Goal: Information Seeking & Learning: Learn about a topic

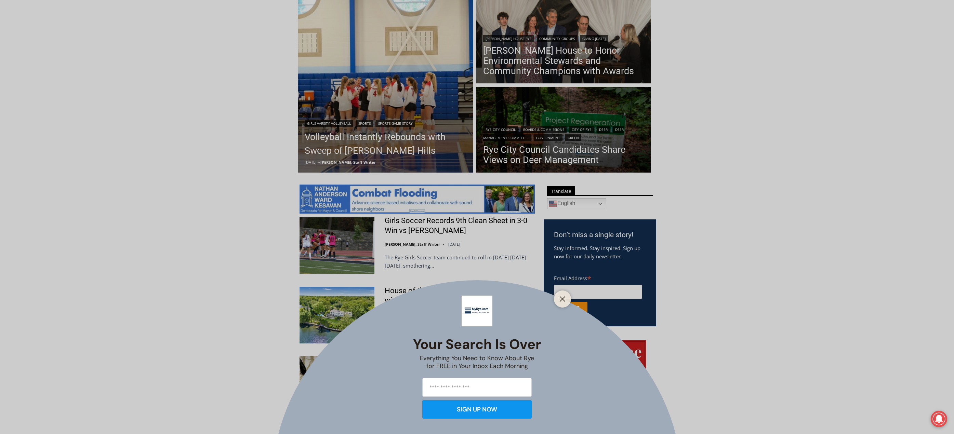
click at [564, 296] on icon "Close" at bounding box center [562, 299] width 6 height 6
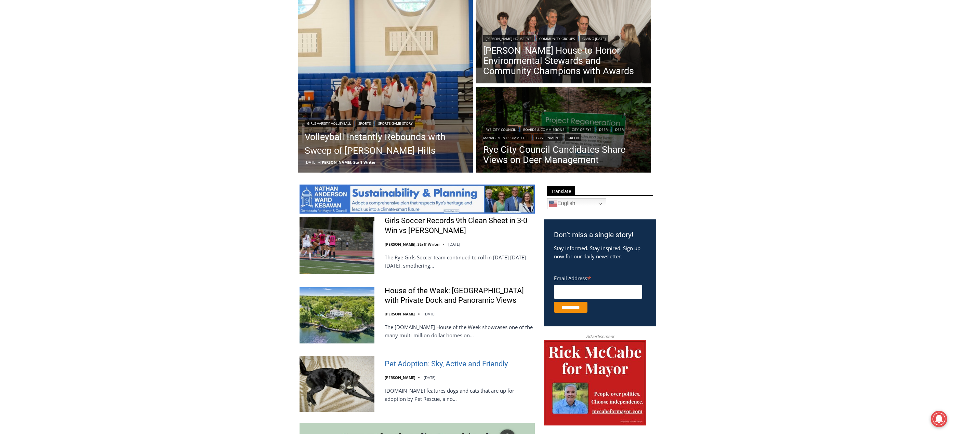
click at [406, 369] on link "Pet Adoption: Sky, Active and Friendly" at bounding box center [446, 364] width 123 height 10
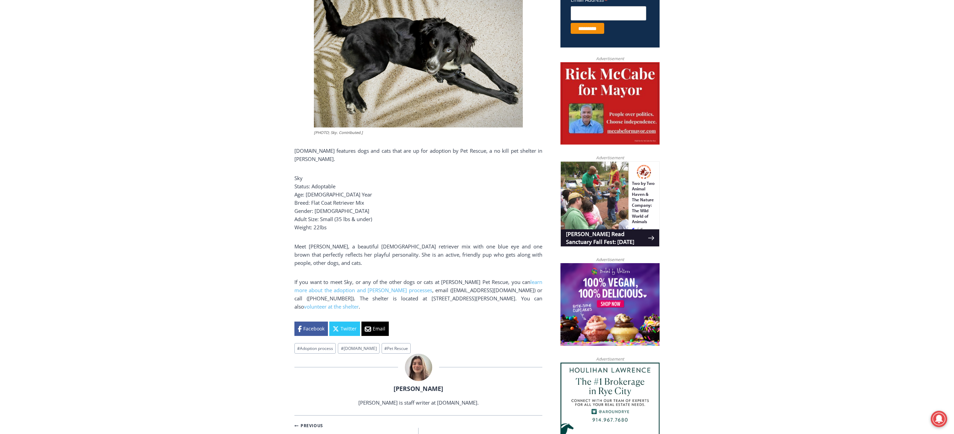
scroll to position [308, 0]
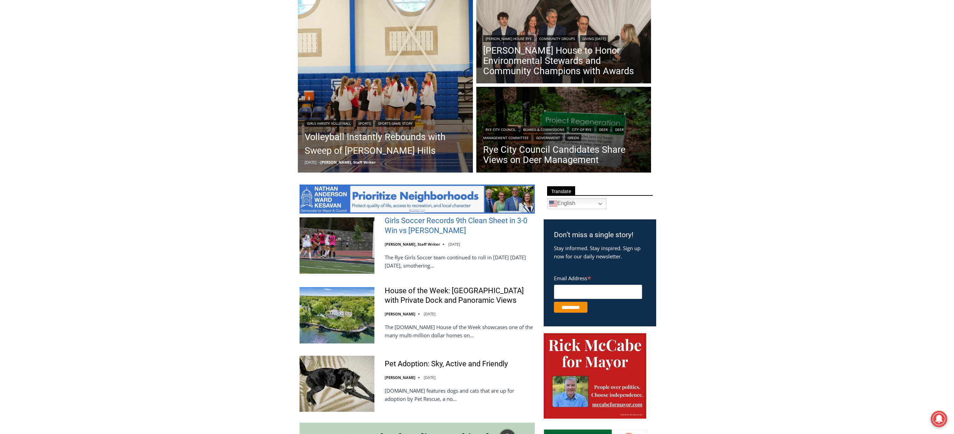
click at [425, 225] on link "Girls Soccer Records 9th Clean Sheet in 3-0 Win vs Harrison" at bounding box center [460, 225] width 150 height 19
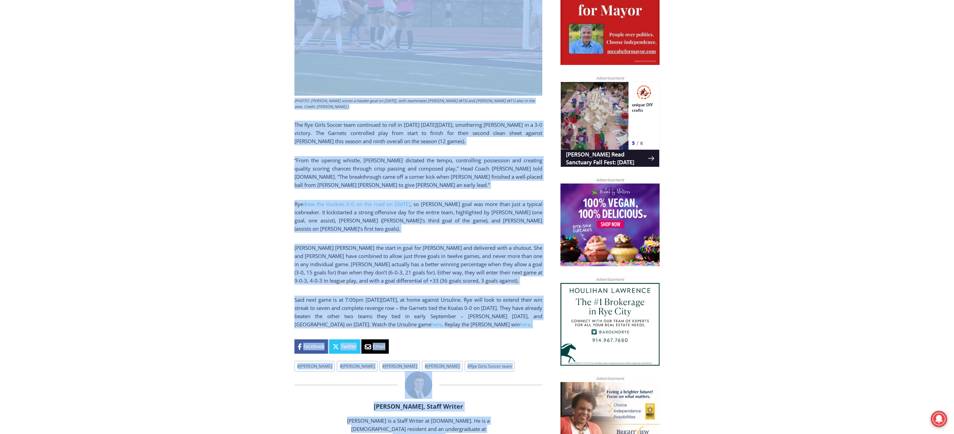
scroll to position [436, 0]
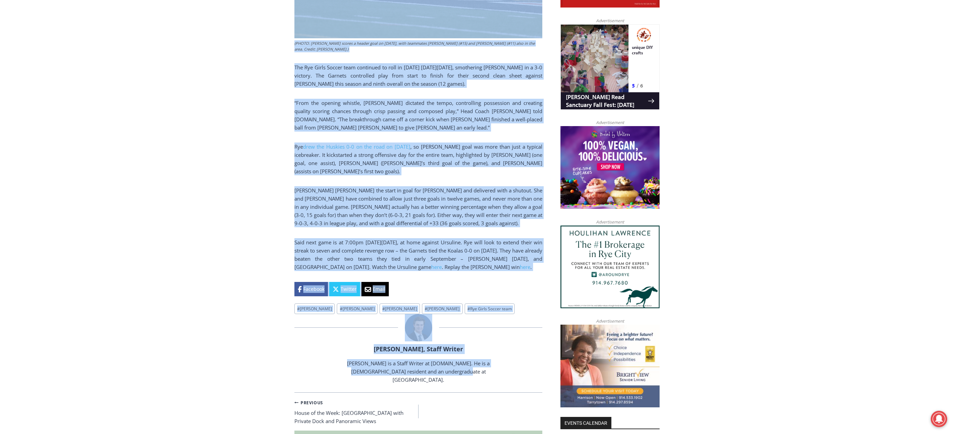
drag, startPoint x: 295, startPoint y: 151, endPoint x: 457, endPoint y: 353, distance: 258.9
click at [457, 353] on div "Home > Sports > Sports Game Story > Girls Varsity Soccer > Girls Soccer Records…" at bounding box center [418, 321] width 248 height 1062
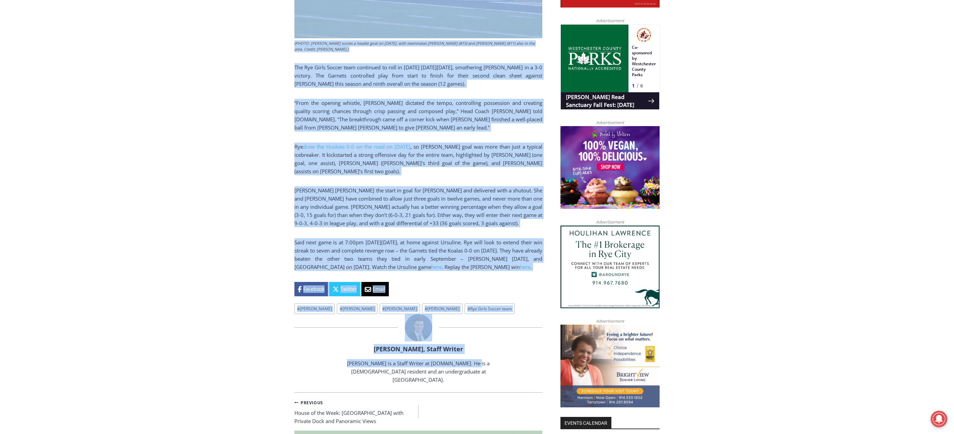
click at [522, 270] on div "(PHOTO: Hannah Jachman scores a header goal on October 7, 2025, with teammates …" at bounding box center [418, 85] width 248 height 424
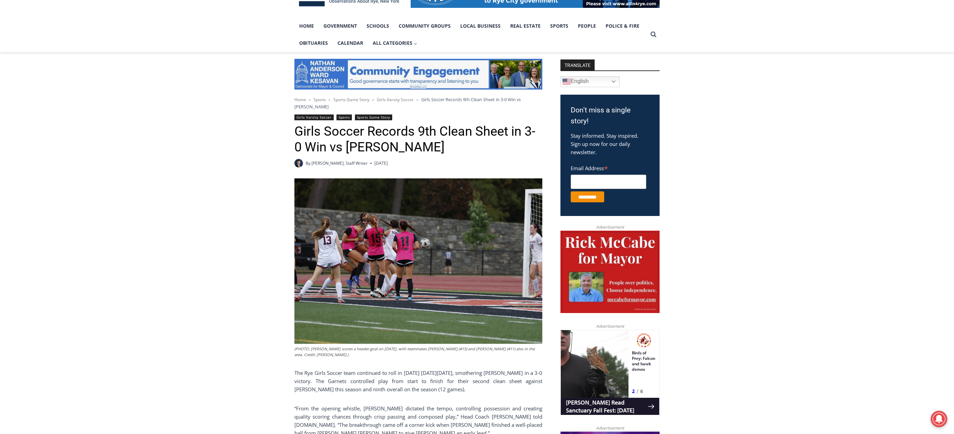
scroll to position [129, 0]
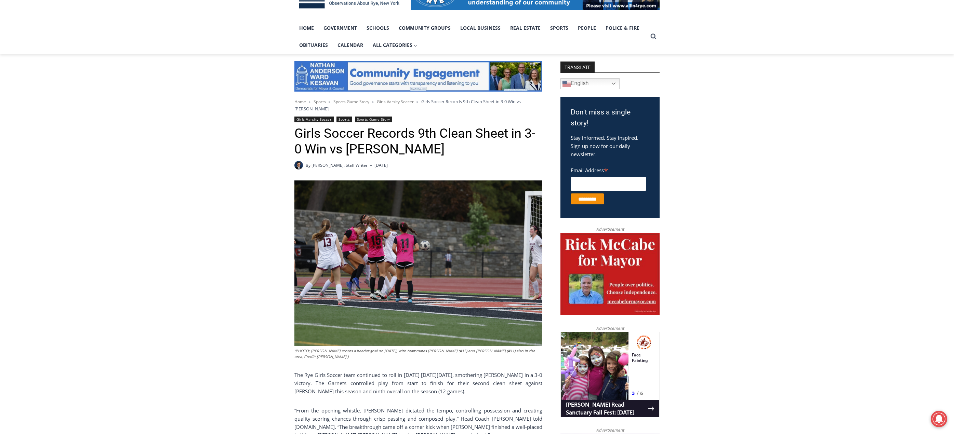
drag, startPoint x: 529, startPoint y: 268, endPoint x: 293, endPoint y: 123, distance: 276.6
copy div "Girls Soccer Records 9th Clean Sheet in 3-0 Win vs Harrison By Charlie Morris, …"
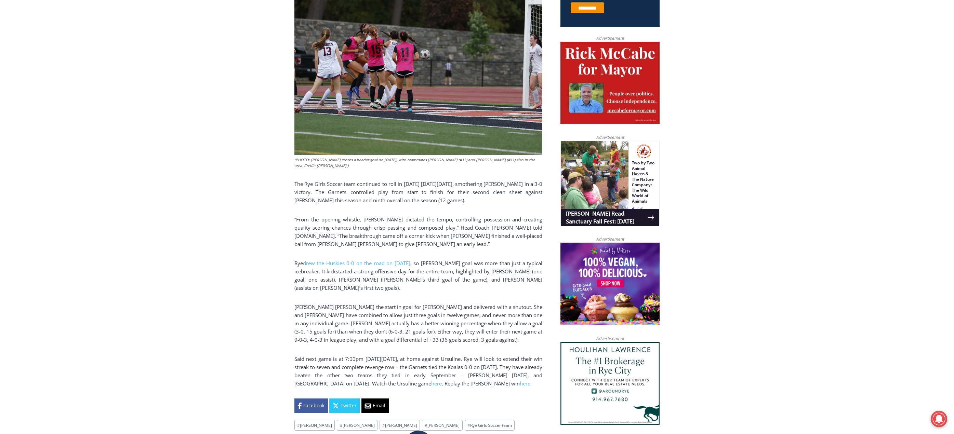
scroll to position [334, 0]
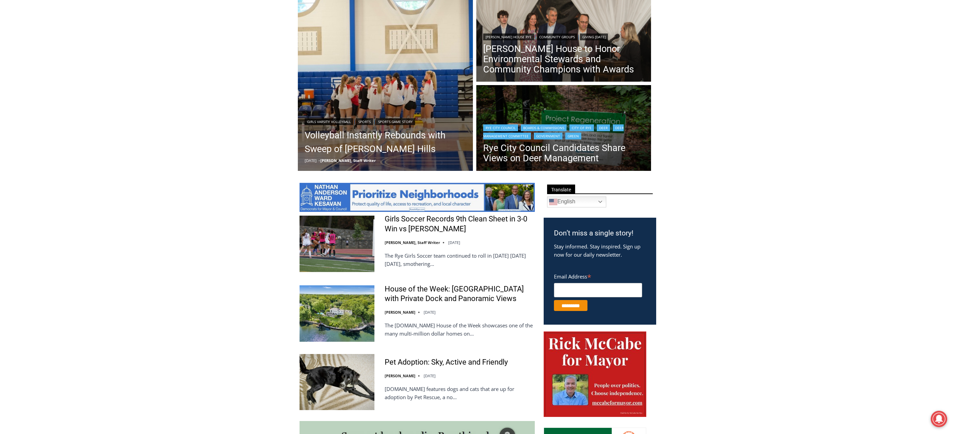
scroll to position [181, 0]
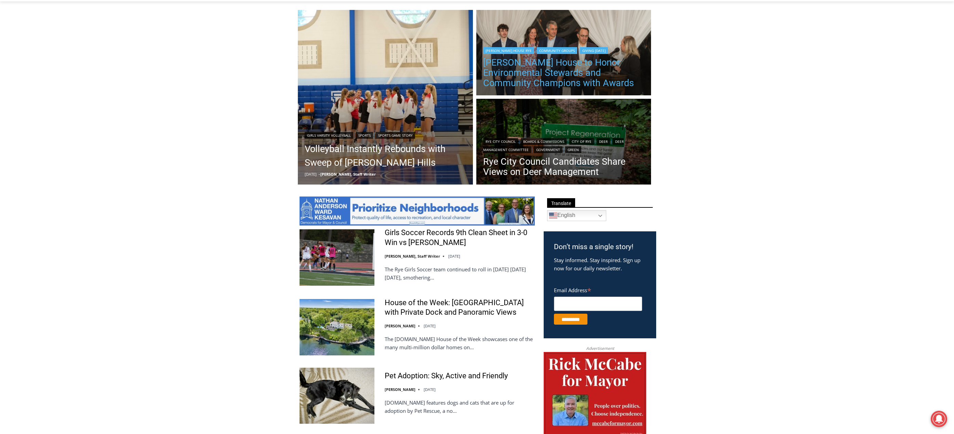
click at [559, 79] on link "[PERSON_NAME] House to Honor Environmental Stewards and Community Champions wit…" at bounding box center [563, 72] width 161 height 31
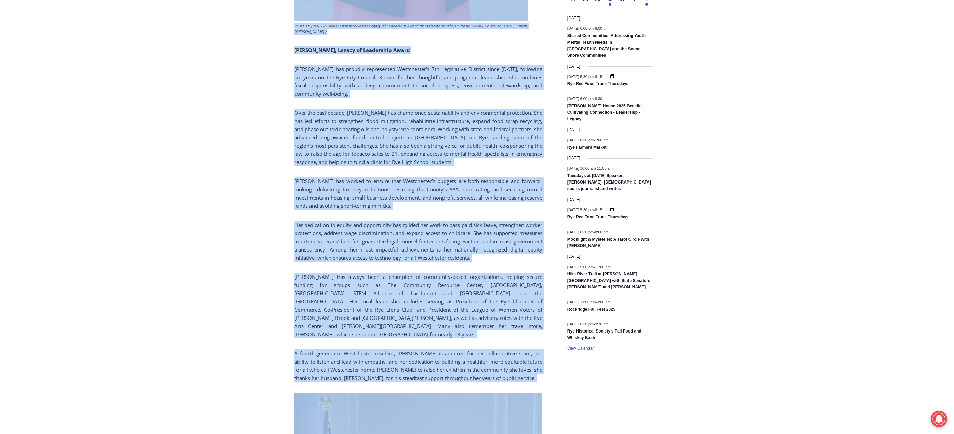
scroll to position [1037, 0]
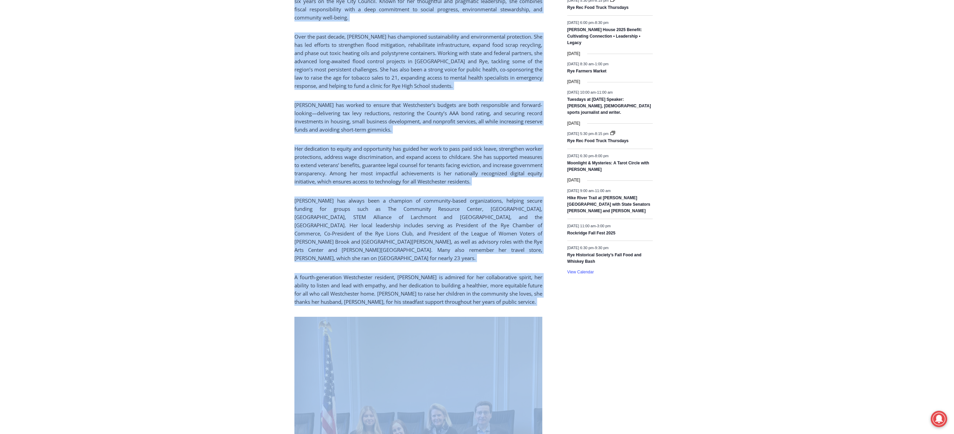
drag, startPoint x: 292, startPoint y: 26, endPoint x: 473, endPoint y: 405, distance: 419.9
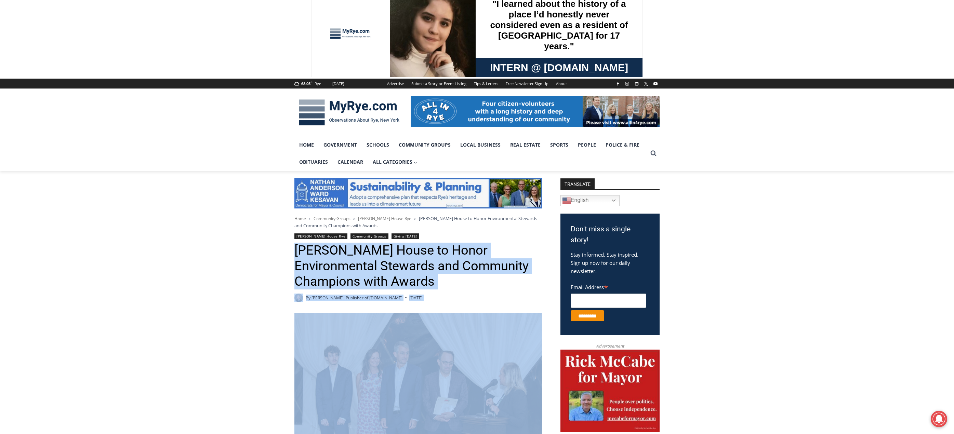
scroll to position [11, 0]
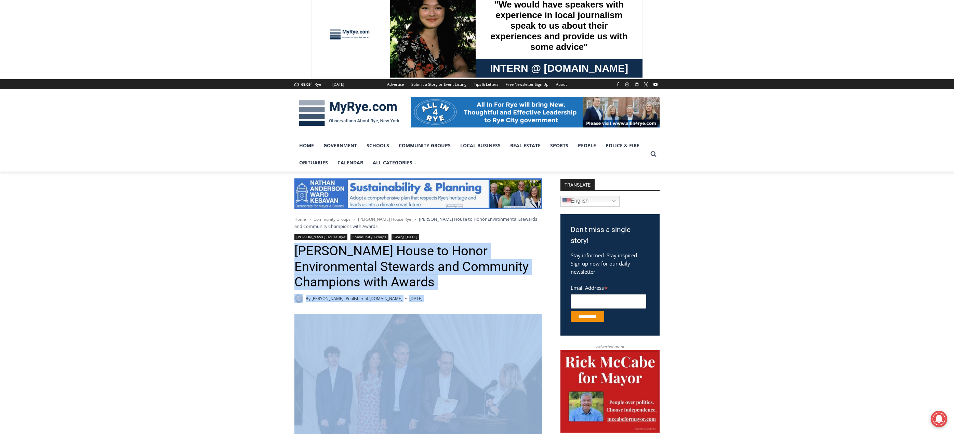
click at [296, 253] on h1 "[PERSON_NAME] House to Honor Environmental Stewards and Community Champions wit…" at bounding box center [418, 266] width 248 height 47
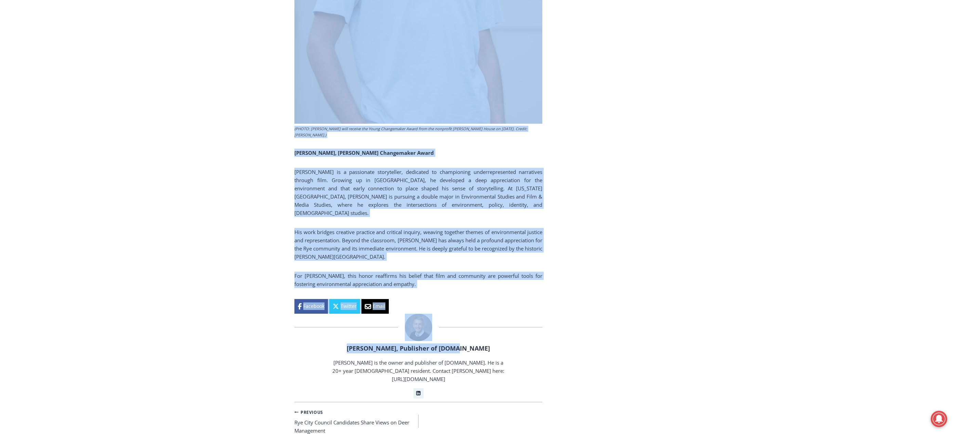
scroll to position [3677, 0]
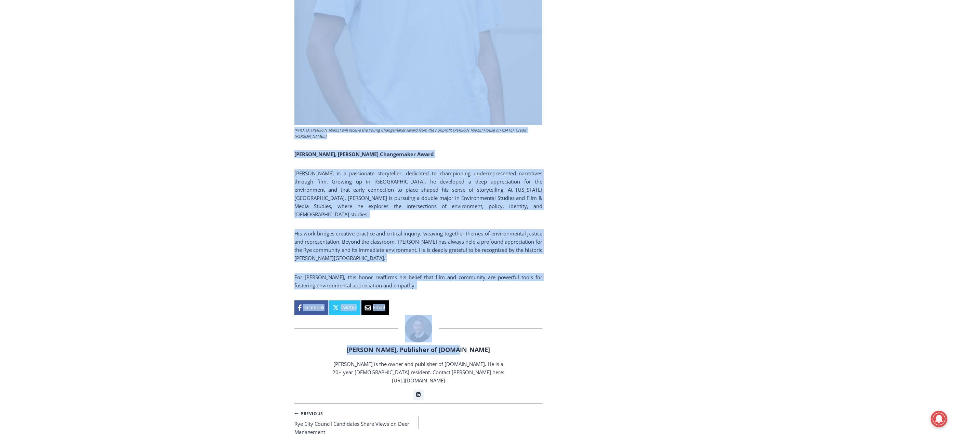
drag, startPoint x: 295, startPoint y: 254, endPoint x: 401, endPoint y: 235, distance: 107.7
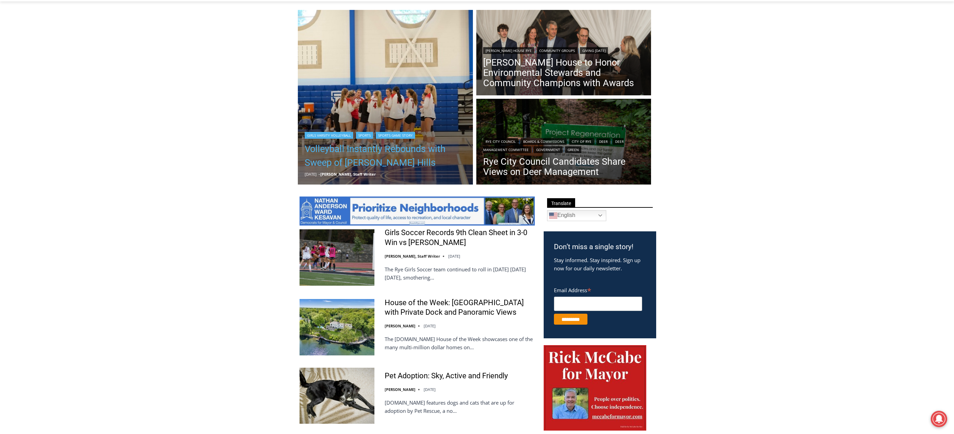
click at [401, 153] on link "Volleyball Instantly Rebounds with Sweep of Byram Hills" at bounding box center [385, 155] width 161 height 27
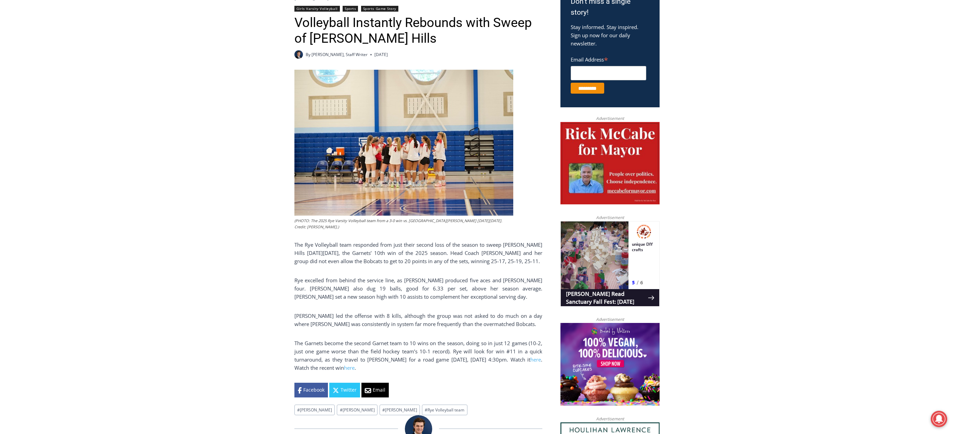
scroll to position [68, 0]
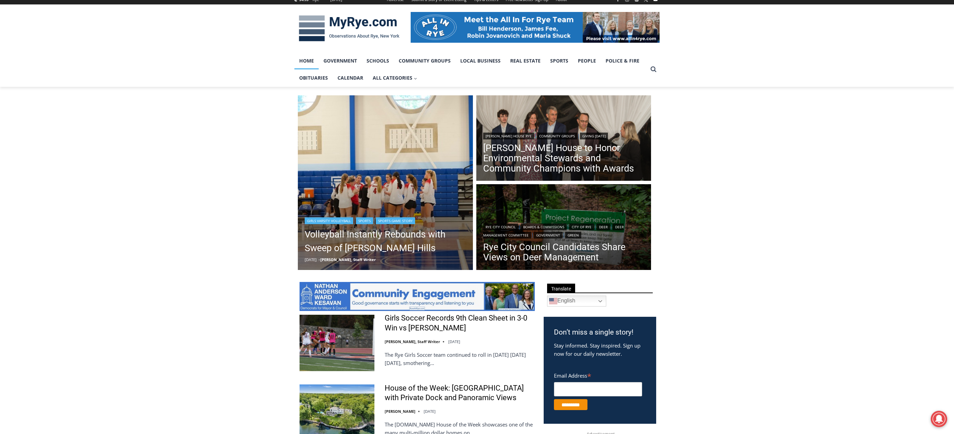
scroll to position [27, 0]
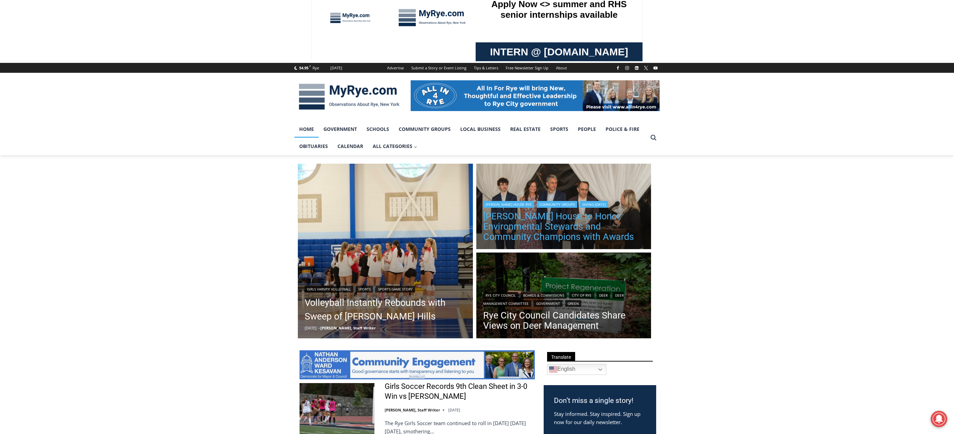
click at [523, 235] on link "[PERSON_NAME] House to Honor Environmental Stewards and Community Champions wit…" at bounding box center [563, 226] width 161 height 31
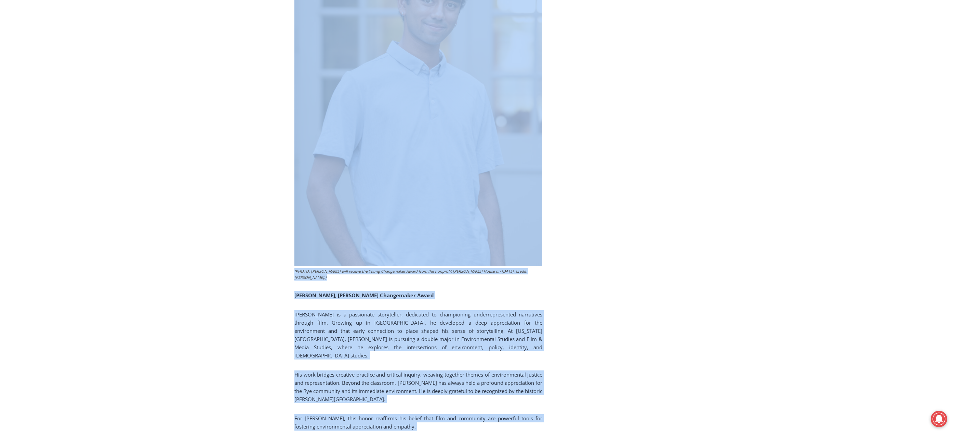
scroll to position [3655, 0]
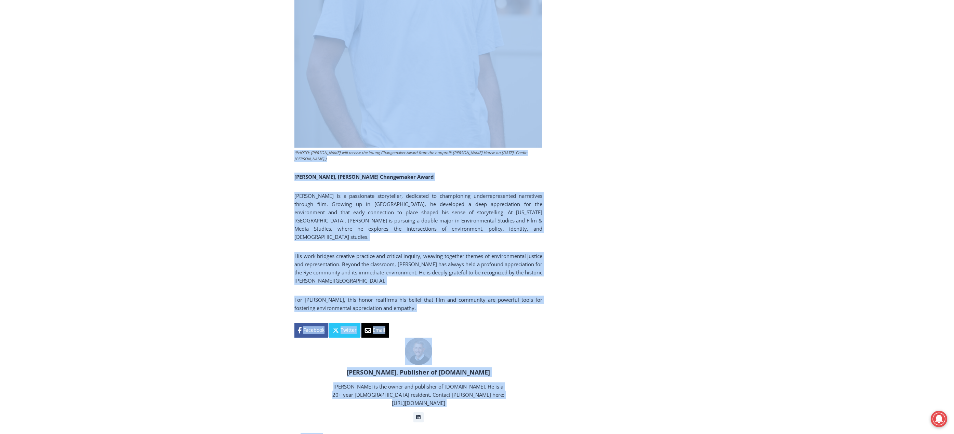
drag, startPoint x: 289, startPoint y: 55, endPoint x: 445, endPoint y: 263, distance: 259.6
